Goal: Find specific page/section: Find specific page/section

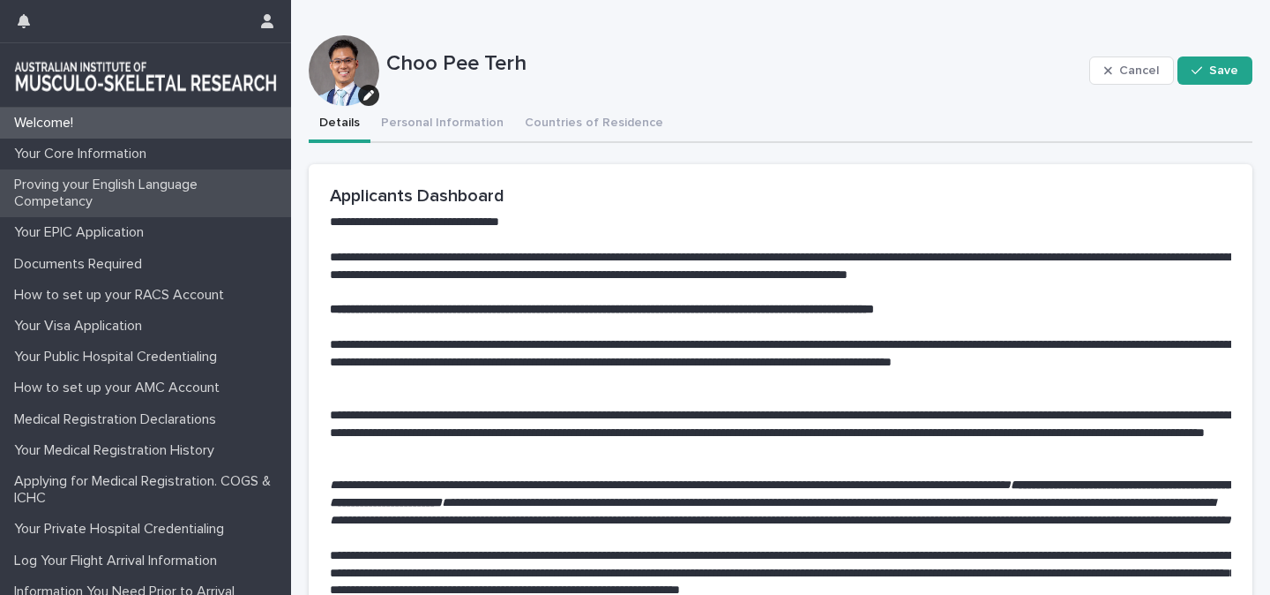
click at [69, 186] on p "Proving your English Language Competancy" at bounding box center [149, 193] width 284 height 34
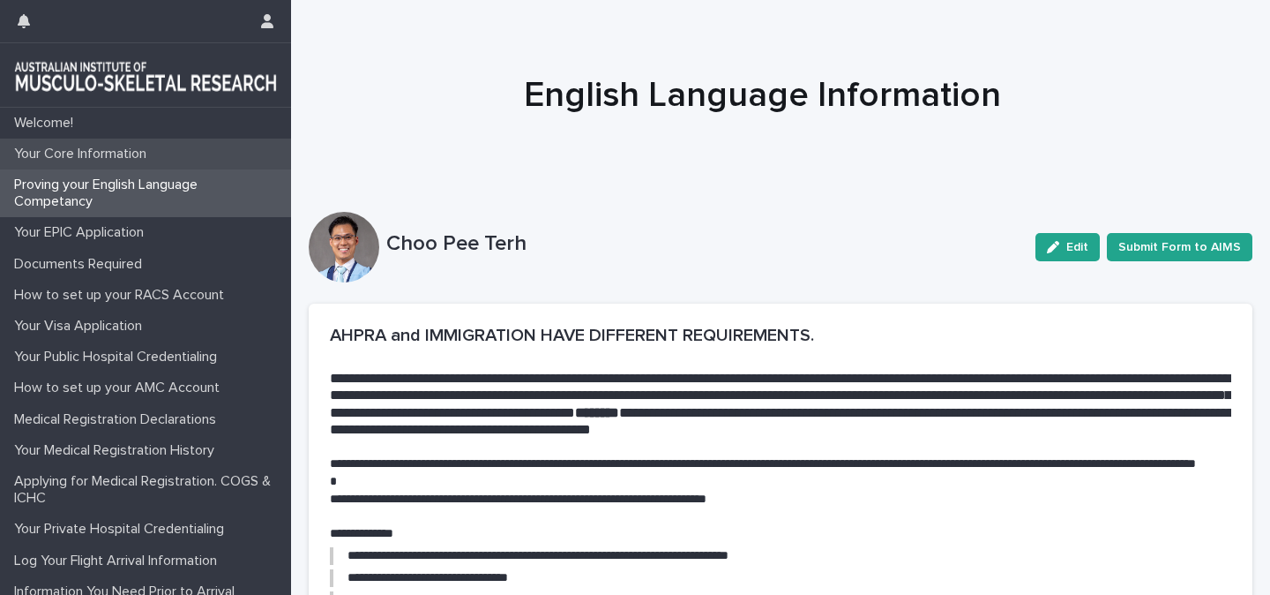
click at [78, 162] on div "Your Core Information" at bounding box center [145, 153] width 291 height 31
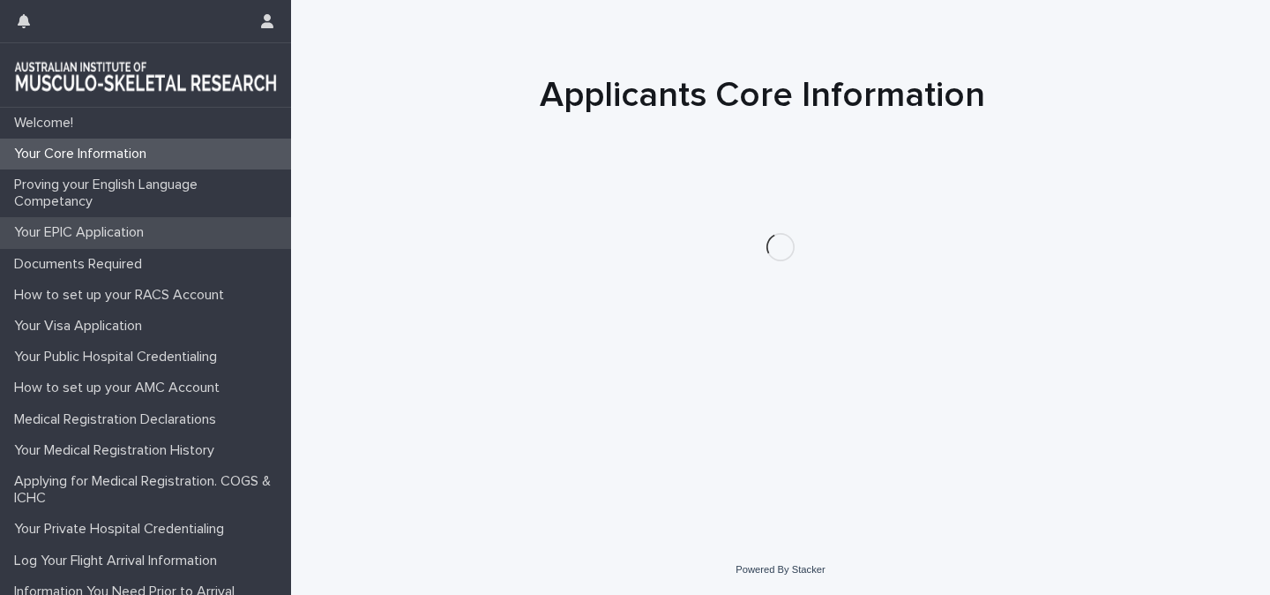
click at [86, 234] on p "Your EPIC Application" at bounding box center [82, 232] width 151 height 17
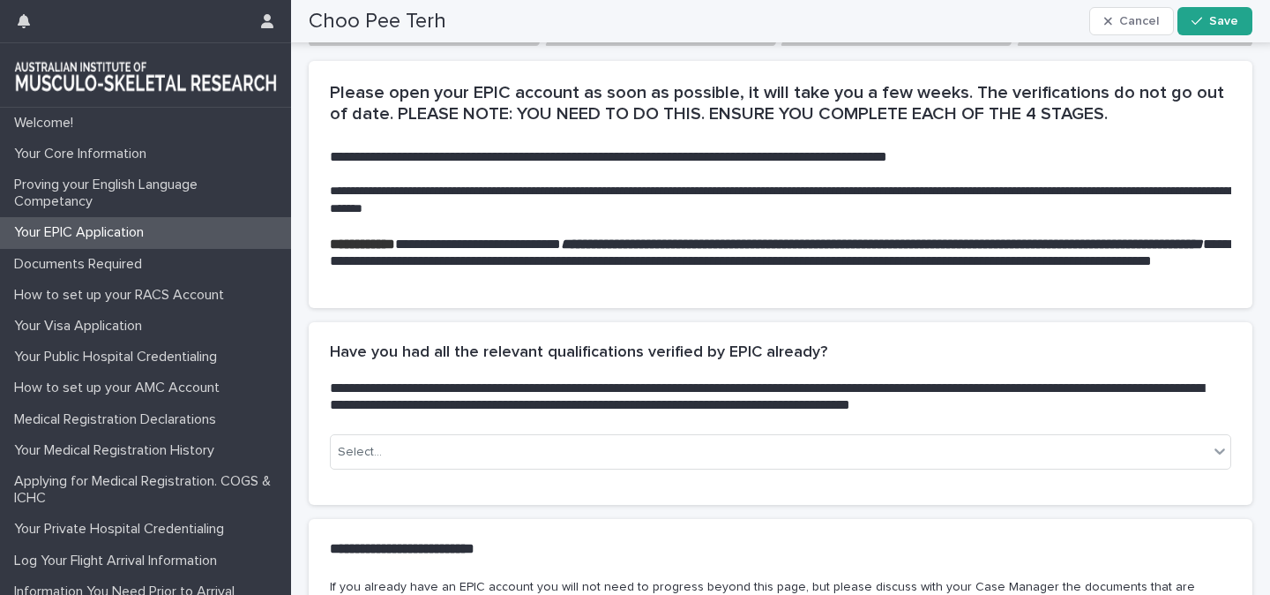
scroll to position [340, 0]
